Goal: Book appointment/travel/reservation

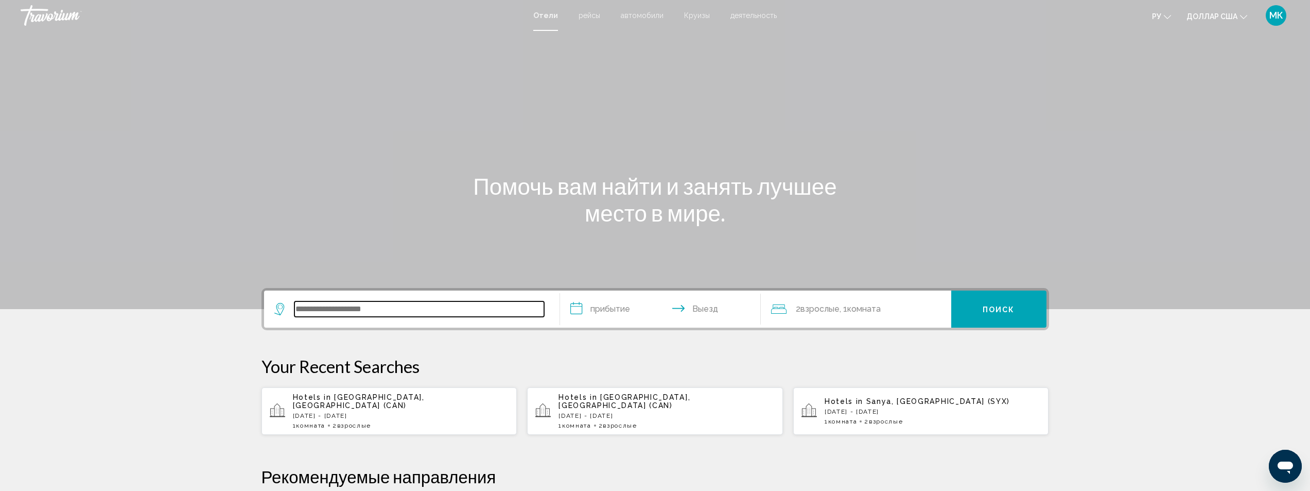
click at [347, 308] on input "Виджет поиска" at bounding box center [419, 308] width 250 height 15
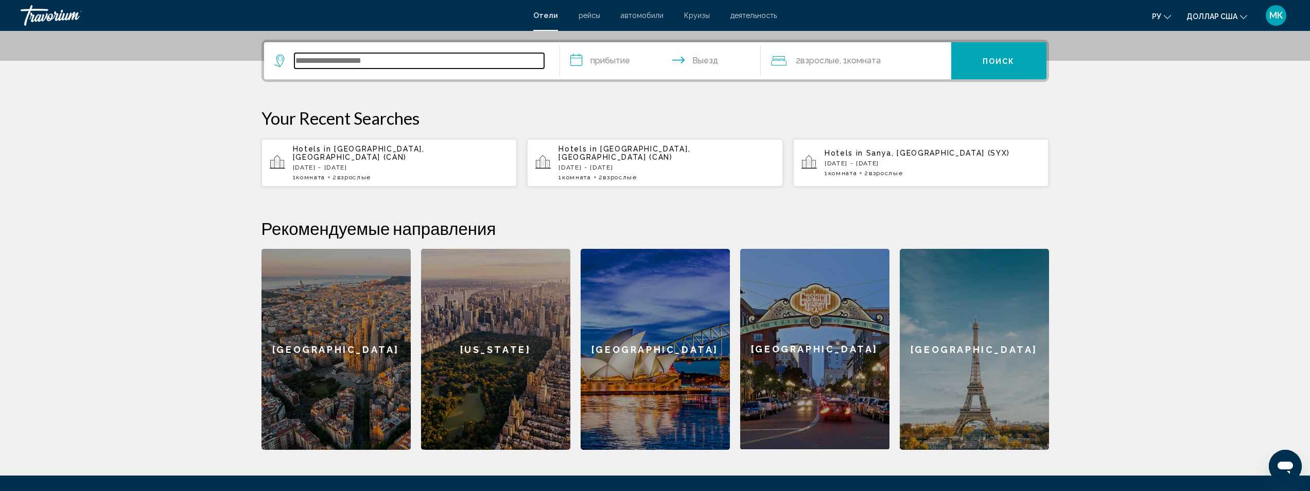
scroll to position [254, 0]
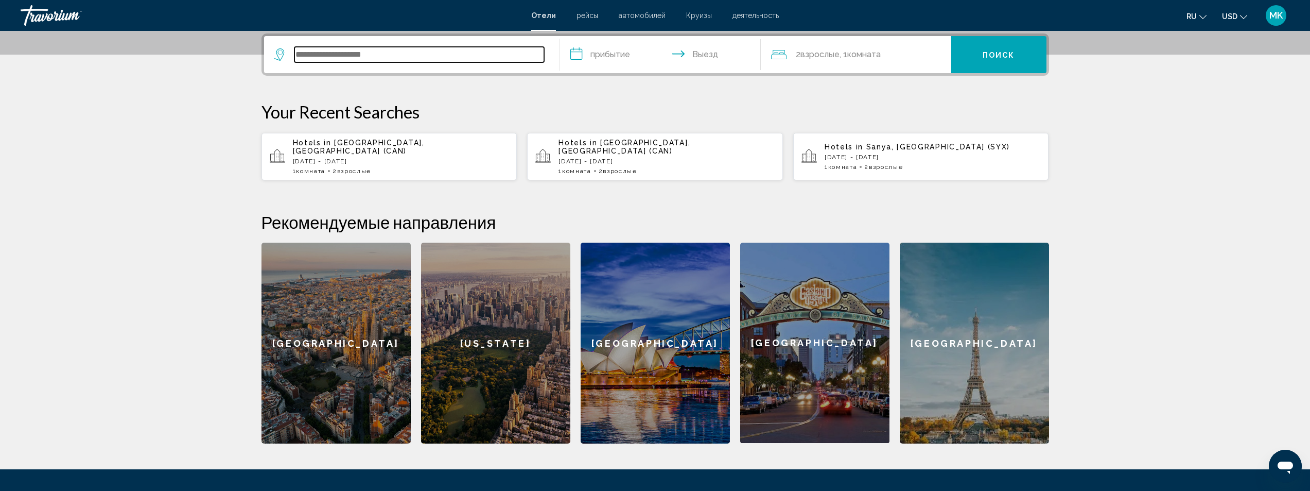
click at [368, 56] on input "Search widget" at bounding box center [419, 54] width 250 height 15
type input "*"
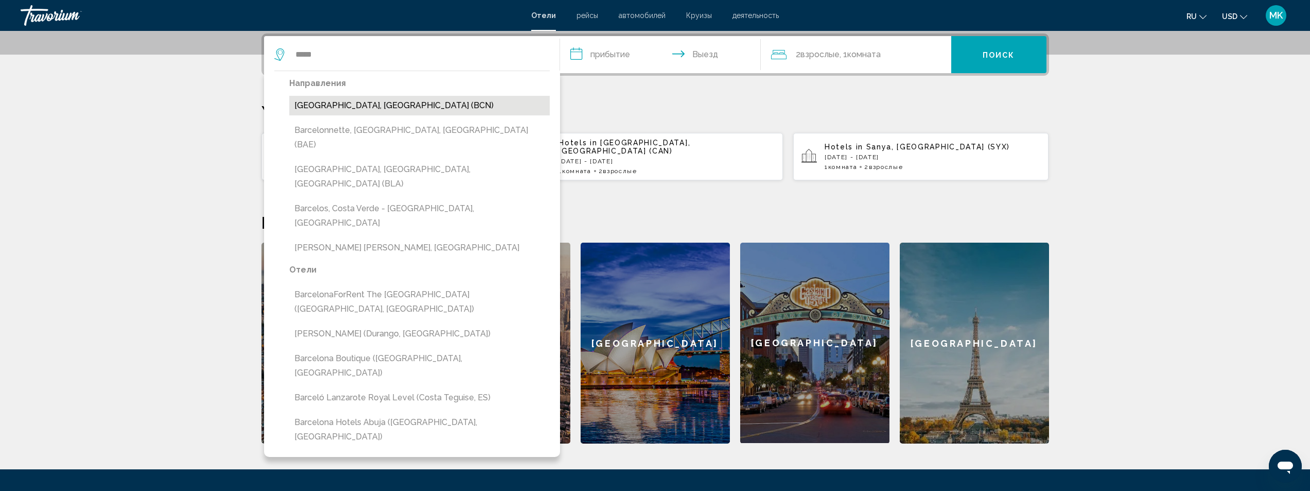
click at [358, 107] on button "[GEOGRAPHIC_DATA], [GEOGRAPHIC_DATA] (BCN)" at bounding box center [419, 106] width 260 height 20
type input "**********"
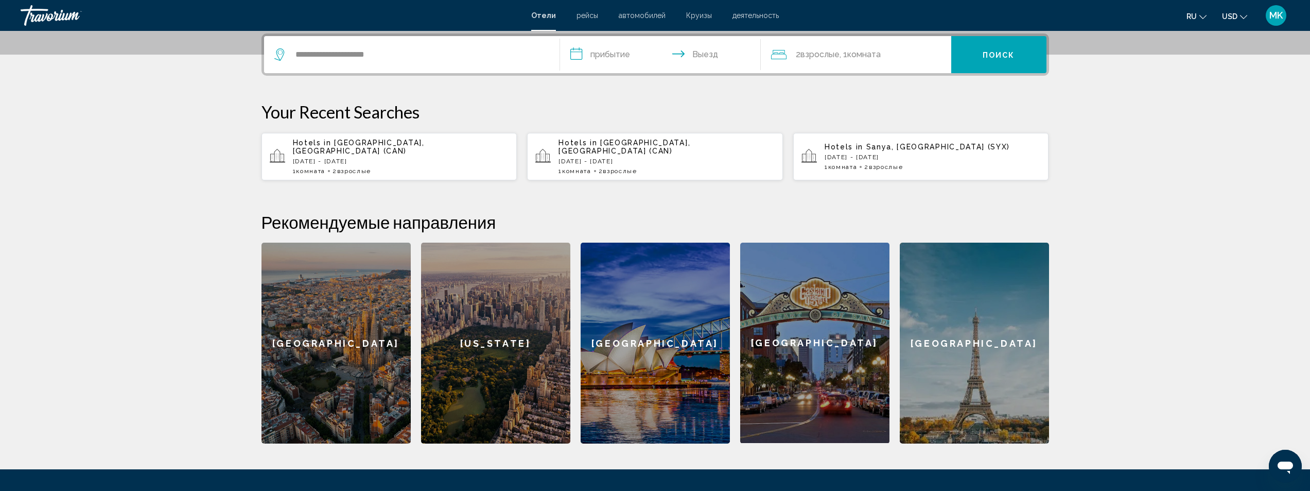
click at [580, 56] on input "**********" at bounding box center [662, 56] width 205 height 40
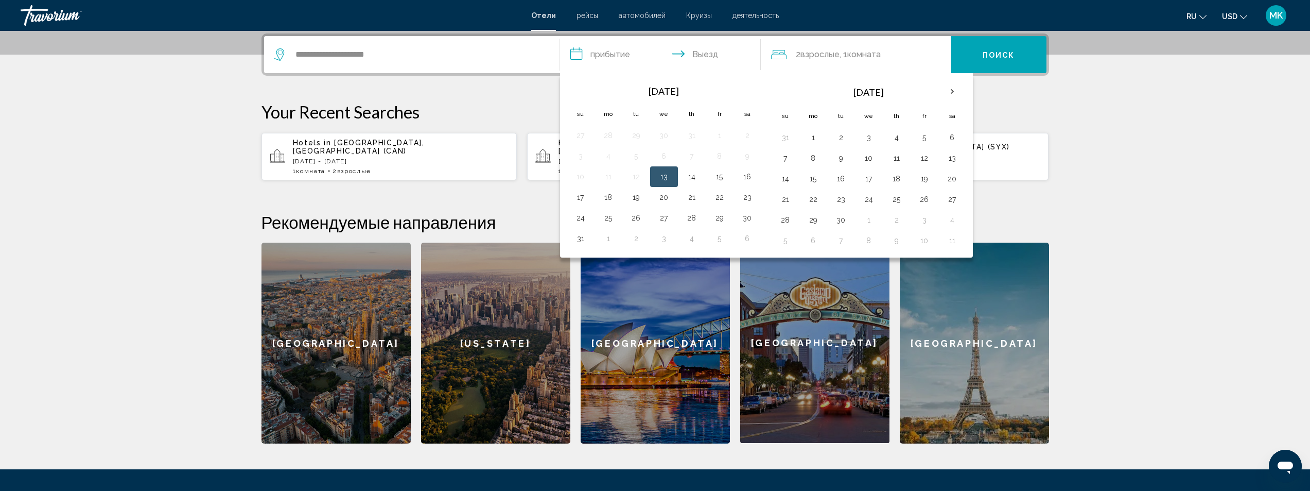
click at [643, 18] on span "автомобилей" at bounding box center [642, 15] width 47 height 8
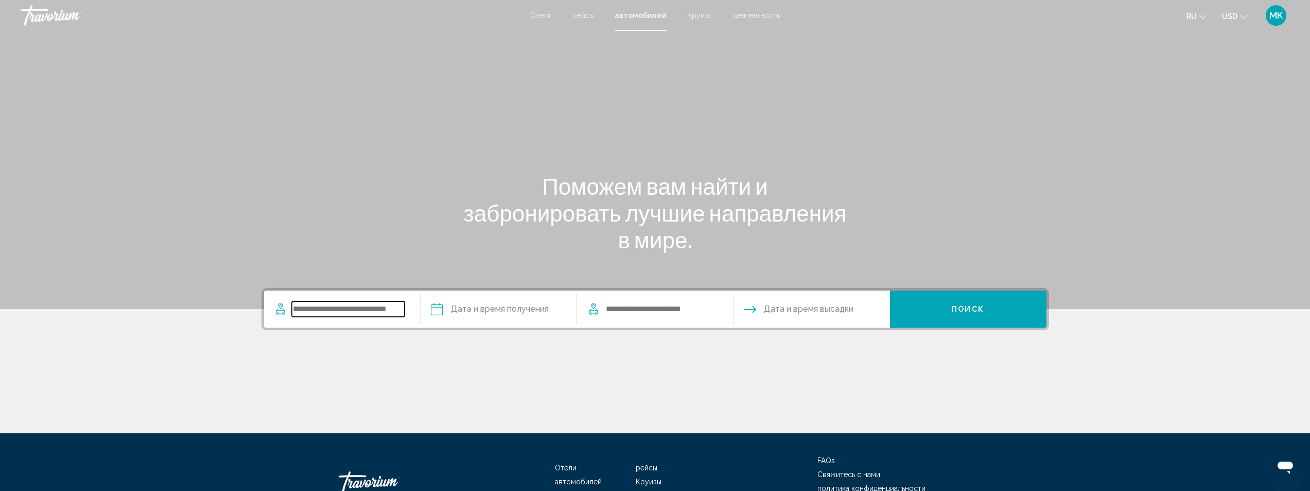
click at [350, 305] on input "Search widget" at bounding box center [348, 308] width 113 height 15
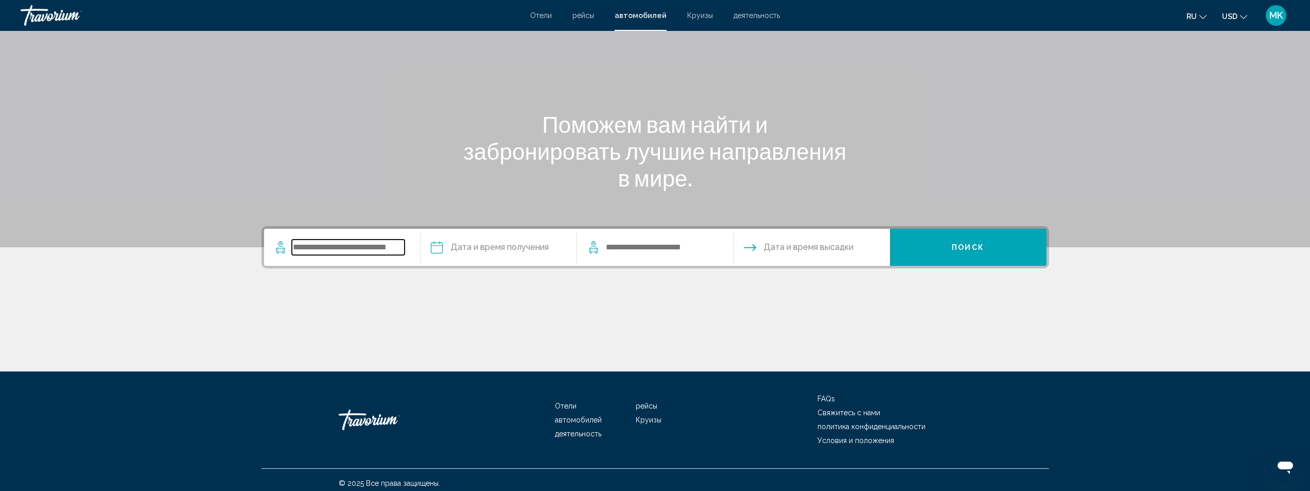
scroll to position [68, 0]
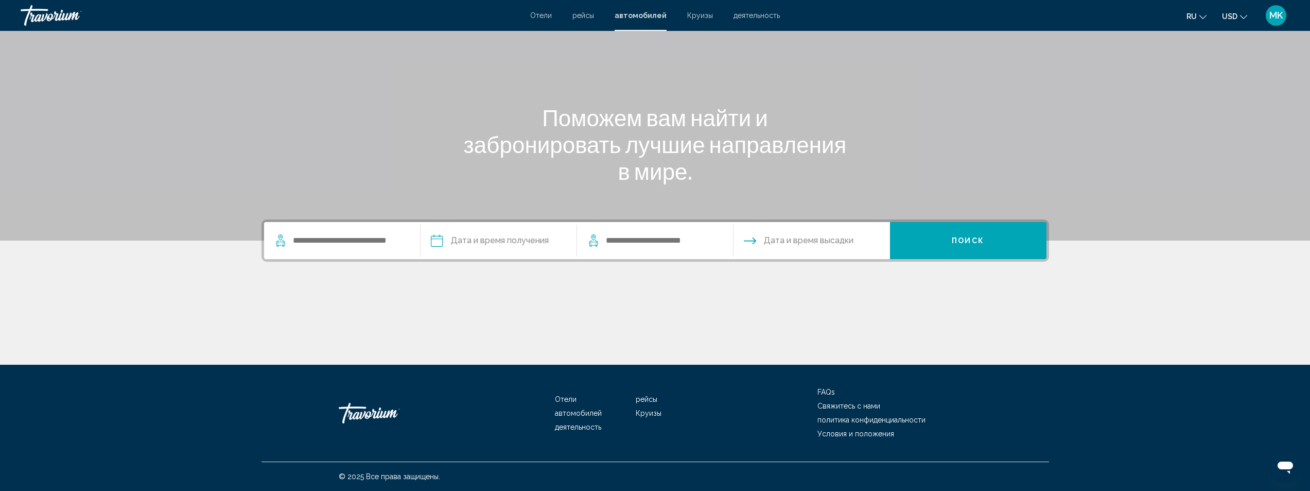
click at [746, 20] on div "Отели рейсы автомобилей Круизы деятельность Отели рейсы автомобилей Круизы деят…" at bounding box center [655, 16] width 1310 height 22
click at [748, 18] on span "деятельность" at bounding box center [757, 15] width 46 height 8
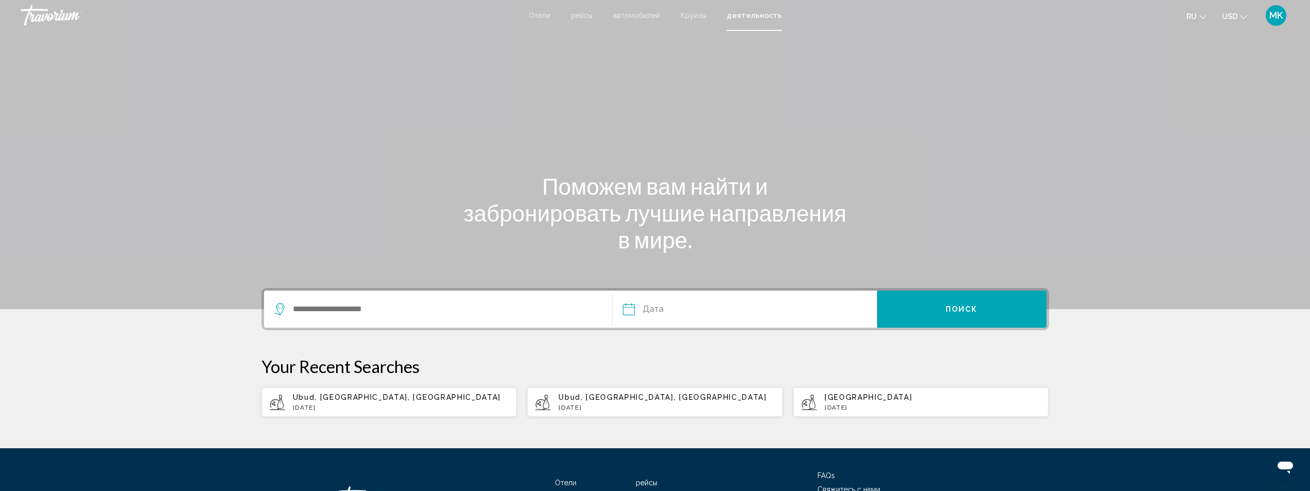
click at [626, 18] on span "автомобилей" at bounding box center [636, 15] width 47 height 8
